Goal: Find specific page/section: Find specific page/section

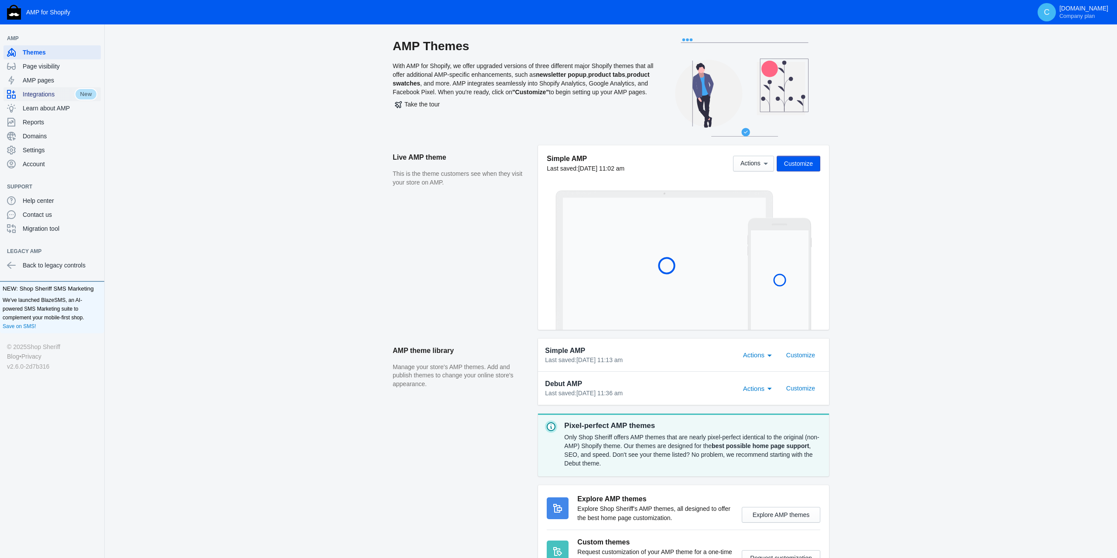
click at [38, 93] on span "Integrations" at bounding box center [49, 94] width 52 height 9
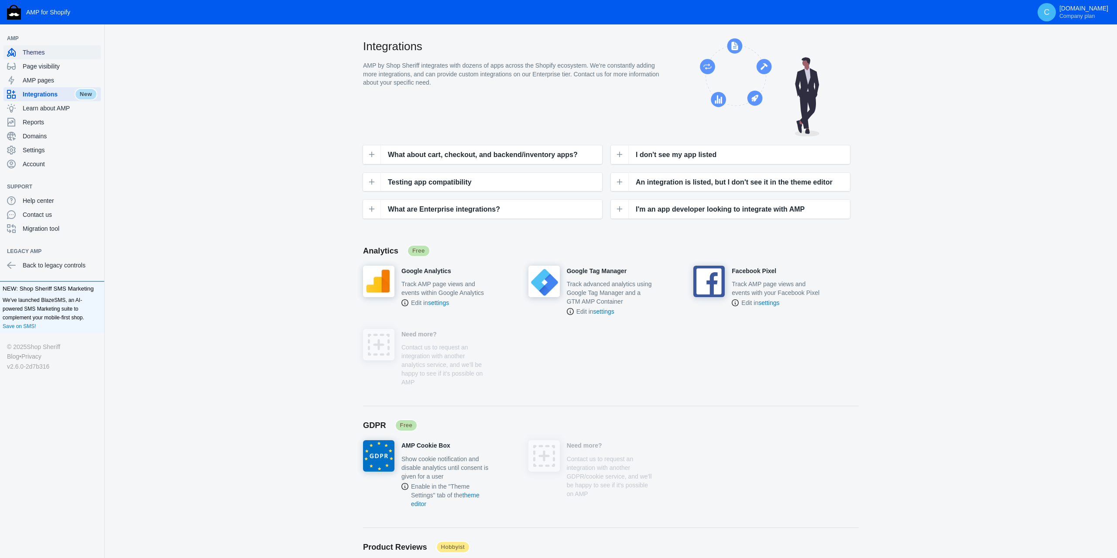
click at [30, 58] on div "Themes" at bounding box center [52, 52] width 90 height 14
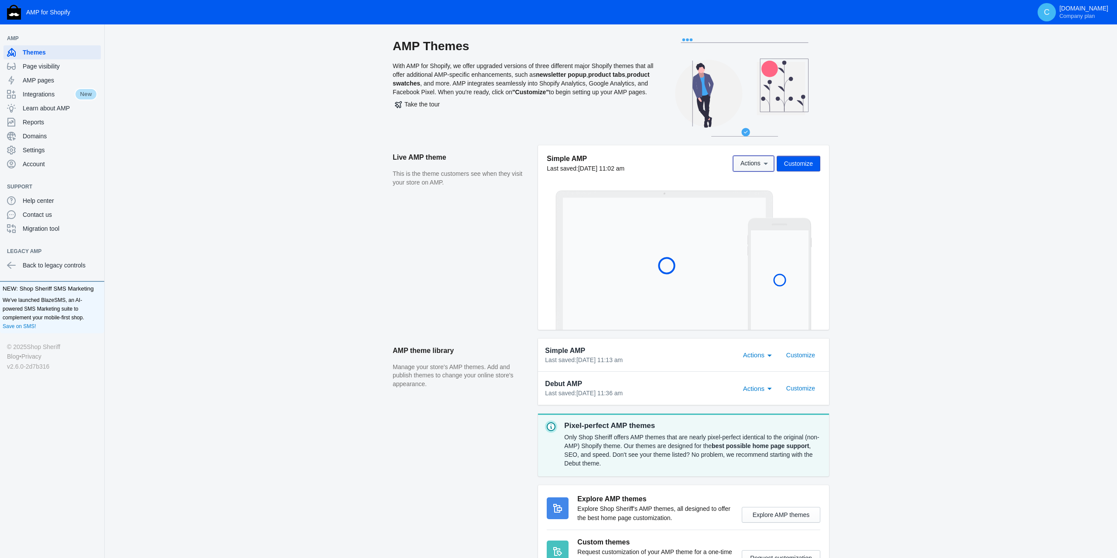
click at [762, 165] on icon at bounding box center [766, 163] width 9 height 9
click at [749, 182] on span "View" at bounding box center [744, 183] width 13 height 7
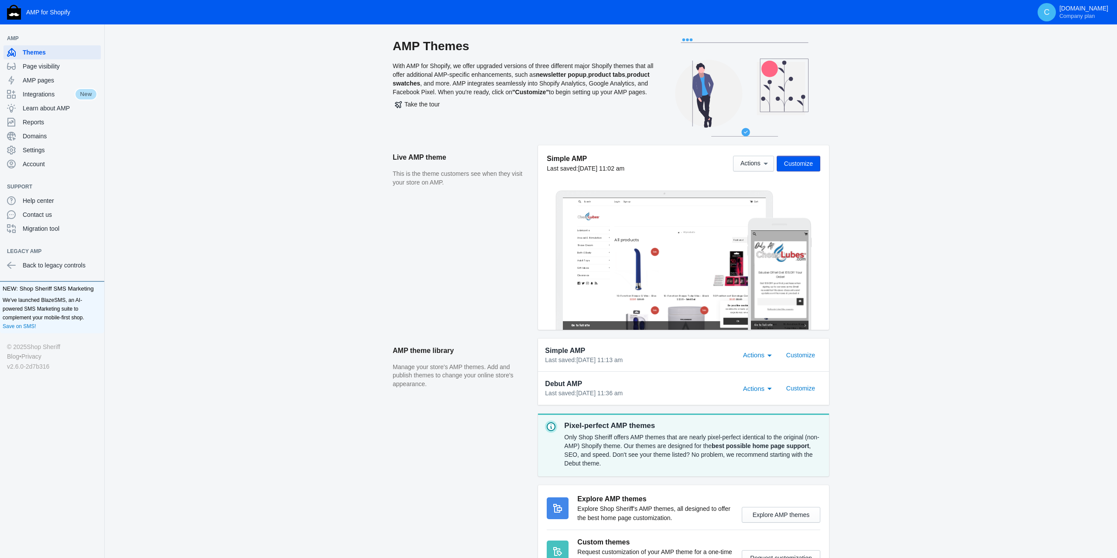
click at [782, 282] on circle at bounding box center [779, 279] width 15 height 15
